Goal: Information Seeking & Learning: Compare options

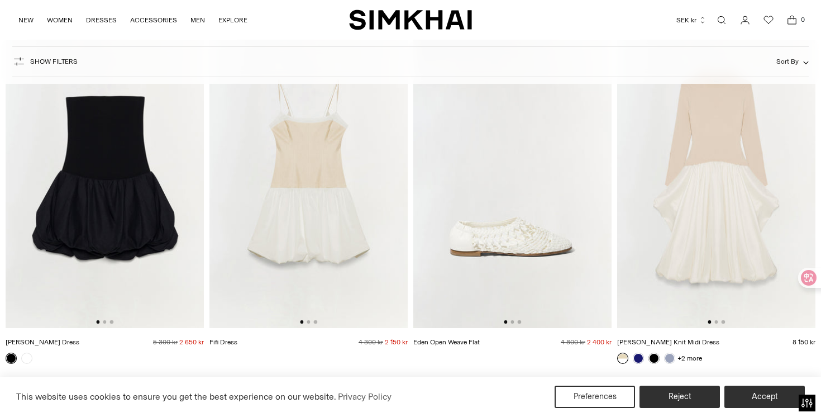
scroll to position [838, 0]
click at [117, 183] on img at bounding box center [105, 179] width 198 height 298
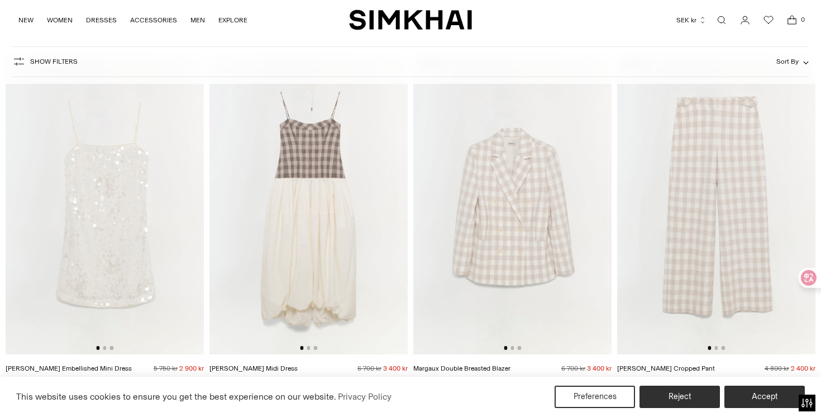
click at [309, 259] on img at bounding box center [308, 205] width 198 height 298
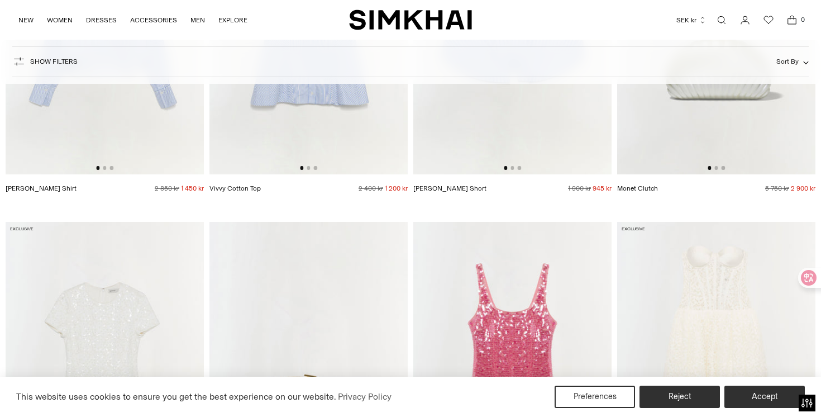
scroll to position [2878, 0]
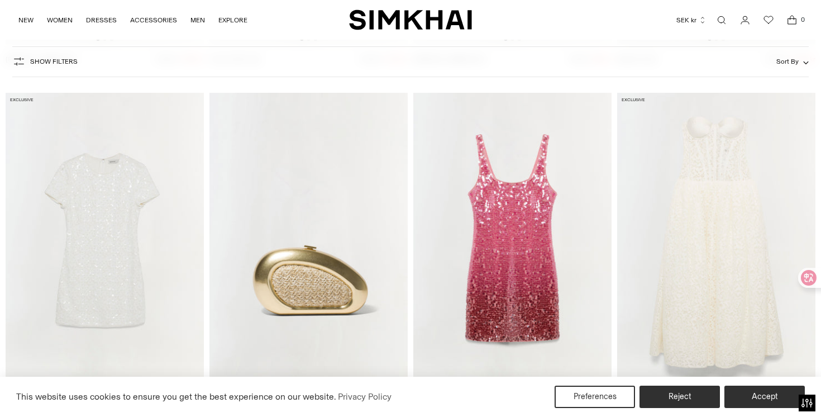
click at [488, 264] on img at bounding box center [512, 242] width 198 height 298
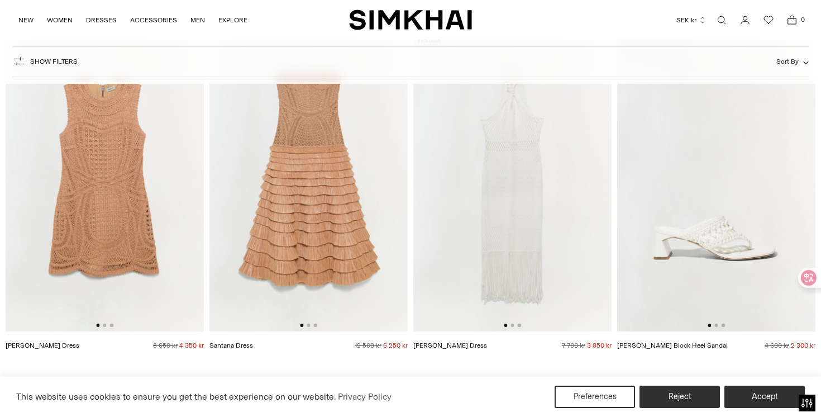
scroll to position [7824, 0]
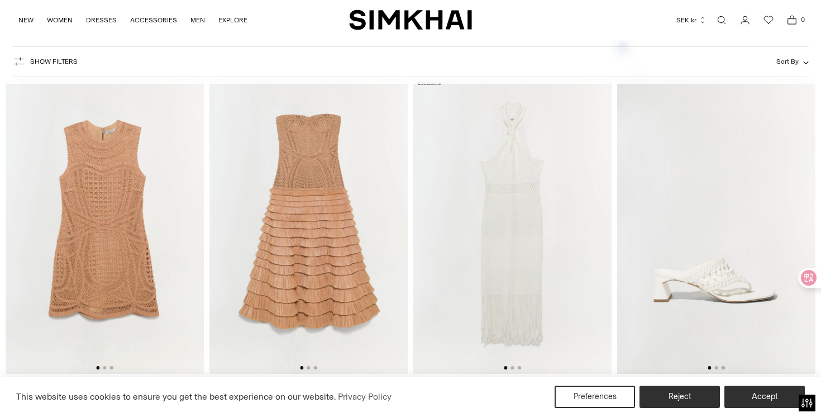
click at [74, 231] on img at bounding box center [105, 226] width 198 height 298
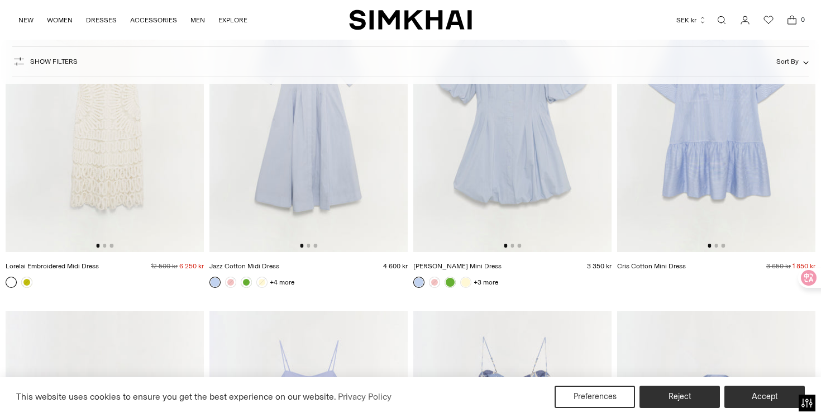
scroll to position [8523, 0]
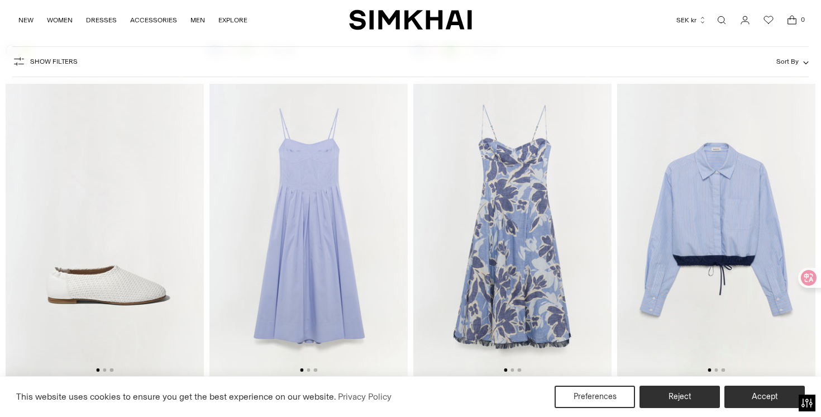
click at [321, 206] on img at bounding box center [308, 228] width 198 height 298
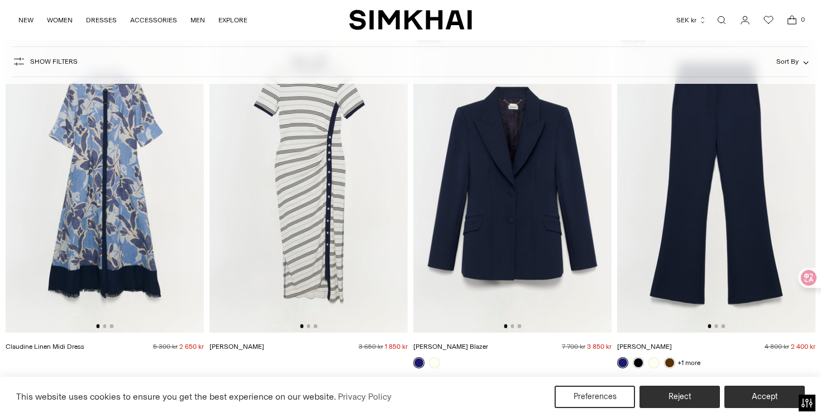
scroll to position [9170, 0]
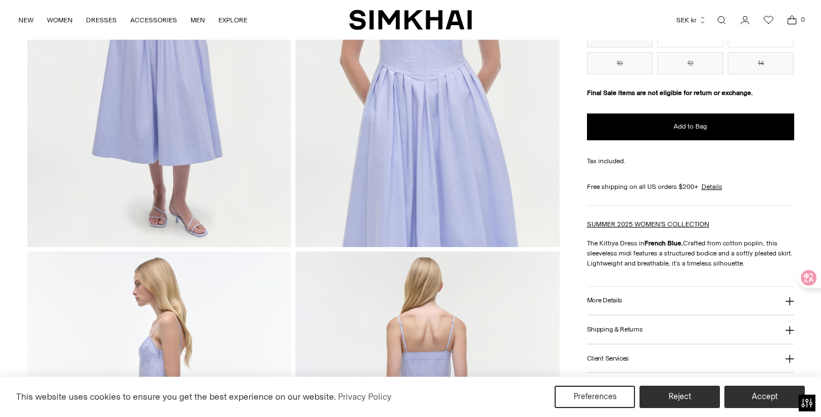
scroll to position [436, 0]
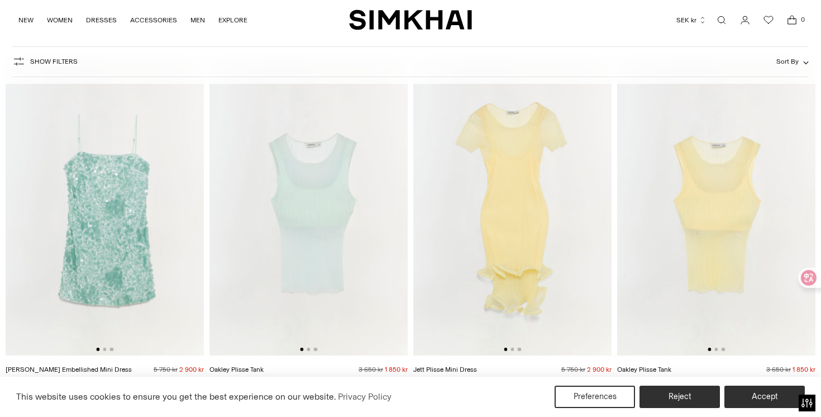
click at [537, 190] on img at bounding box center [512, 207] width 198 height 298
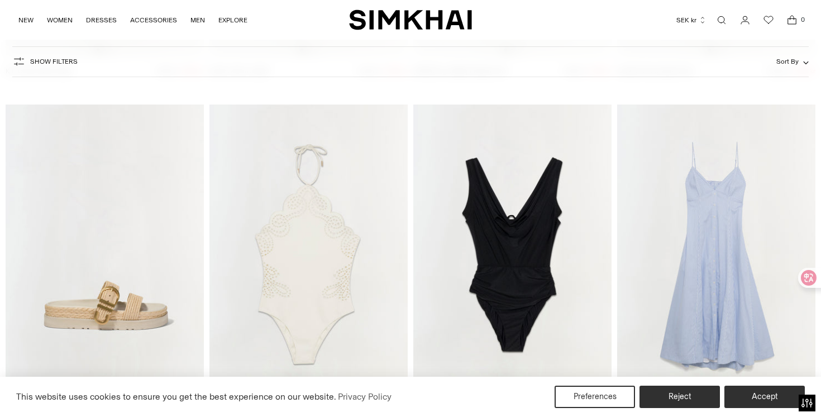
scroll to position [10695, 0]
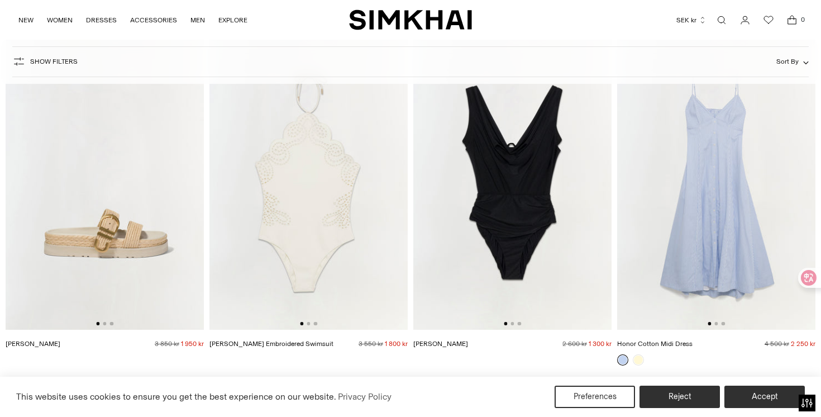
click at [756, 192] on img at bounding box center [716, 181] width 198 height 298
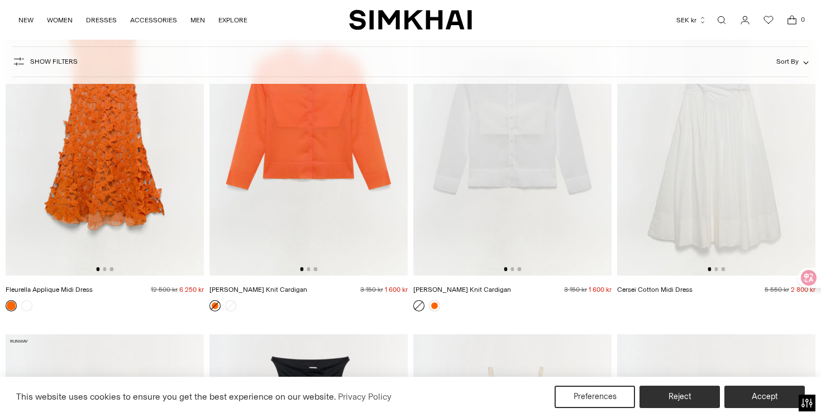
scroll to position [12499, 0]
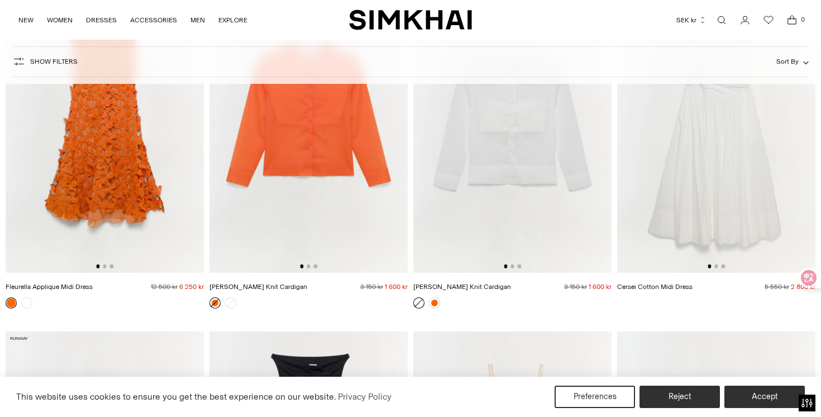
click at [730, 197] on img at bounding box center [716, 124] width 198 height 298
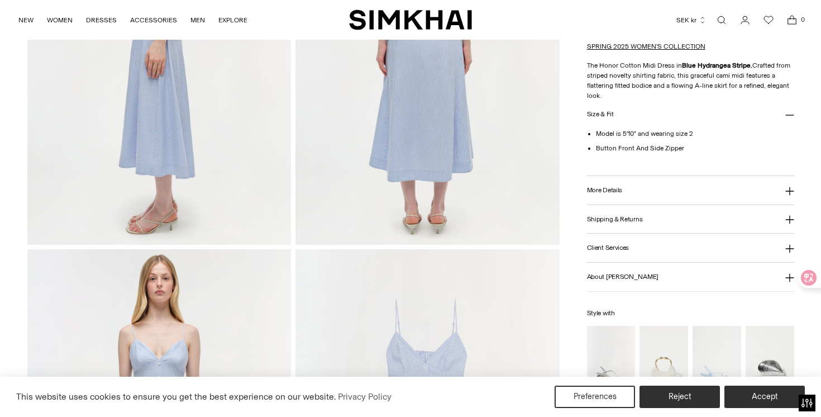
scroll to position [821, 0]
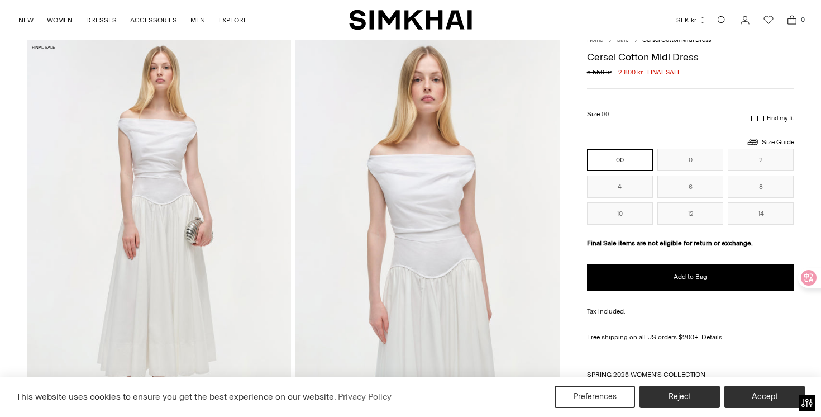
scroll to position [46, 0]
